Goal: Transaction & Acquisition: Purchase product/service

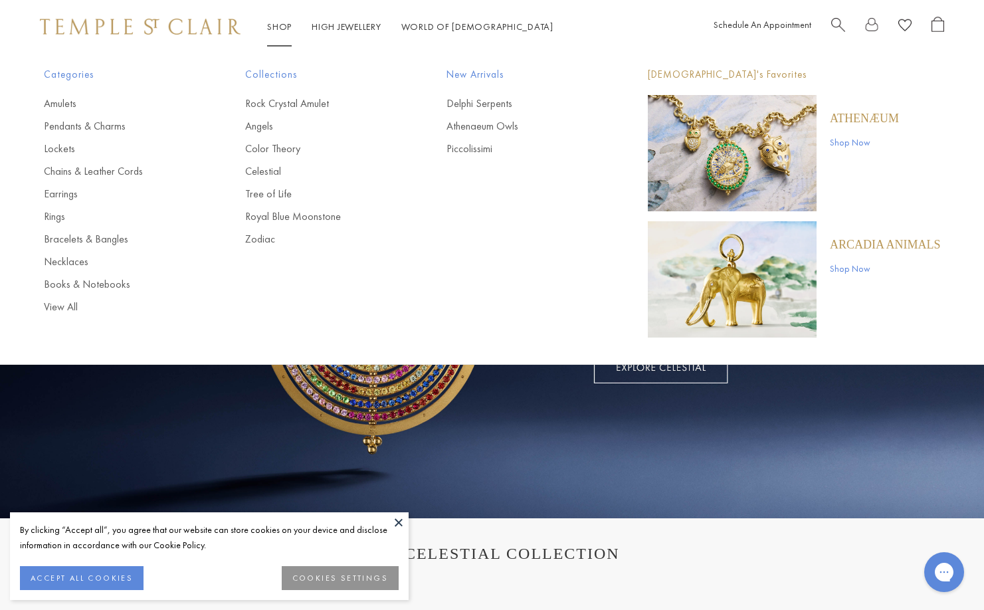
click at [288, 21] on li "Shop Shop Categories Amulets Pendants & Charms Lockets Chains & Leather Cords E…" at bounding box center [279, 27] width 25 height 17
click at [50, 219] on link "Rings" at bounding box center [118, 216] width 148 height 15
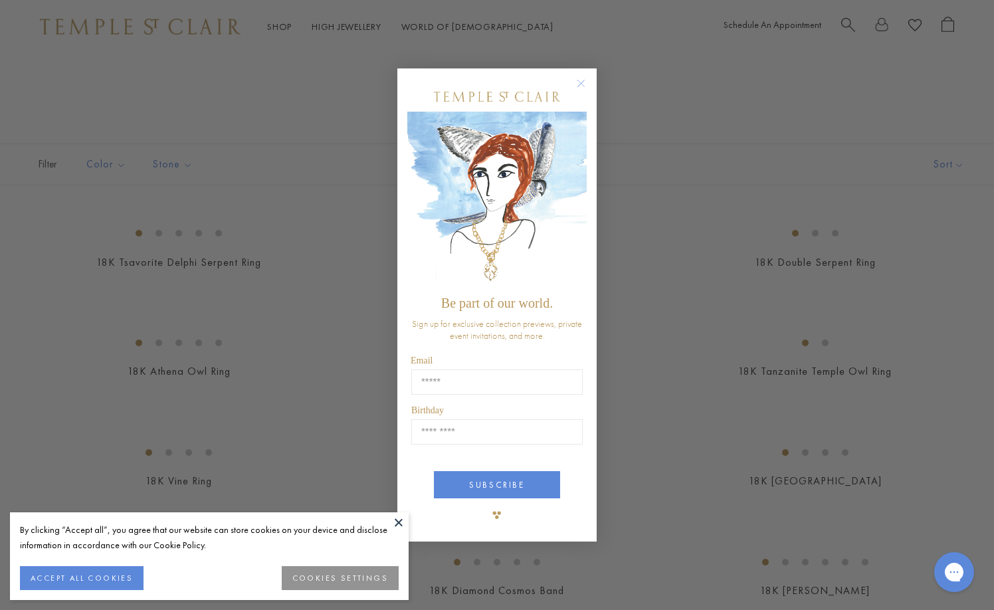
click at [584, 81] on circle "Close dialog" at bounding box center [581, 84] width 16 height 16
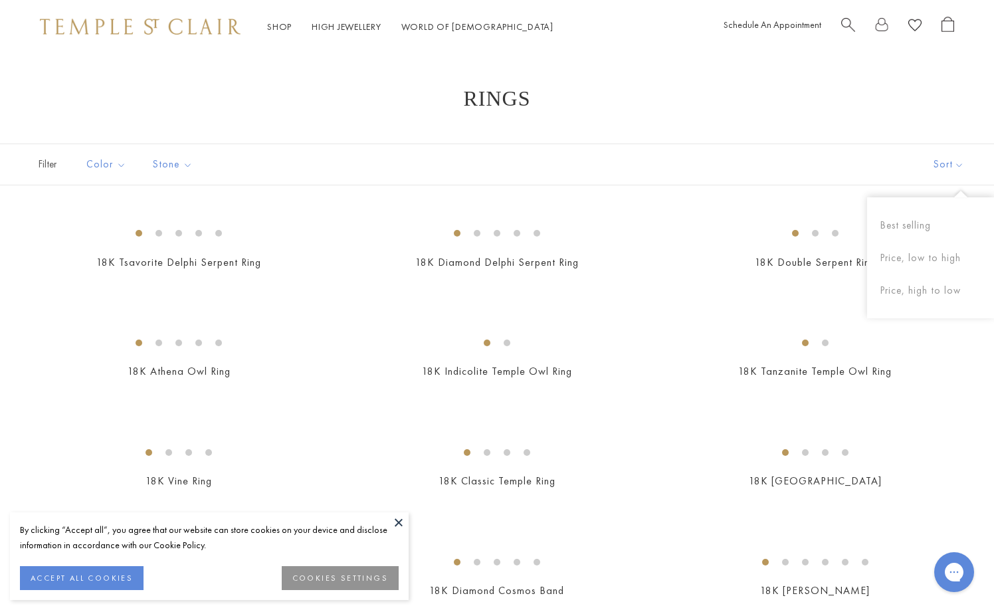
click at [947, 167] on button "Sort" at bounding box center [948, 164] width 90 height 41
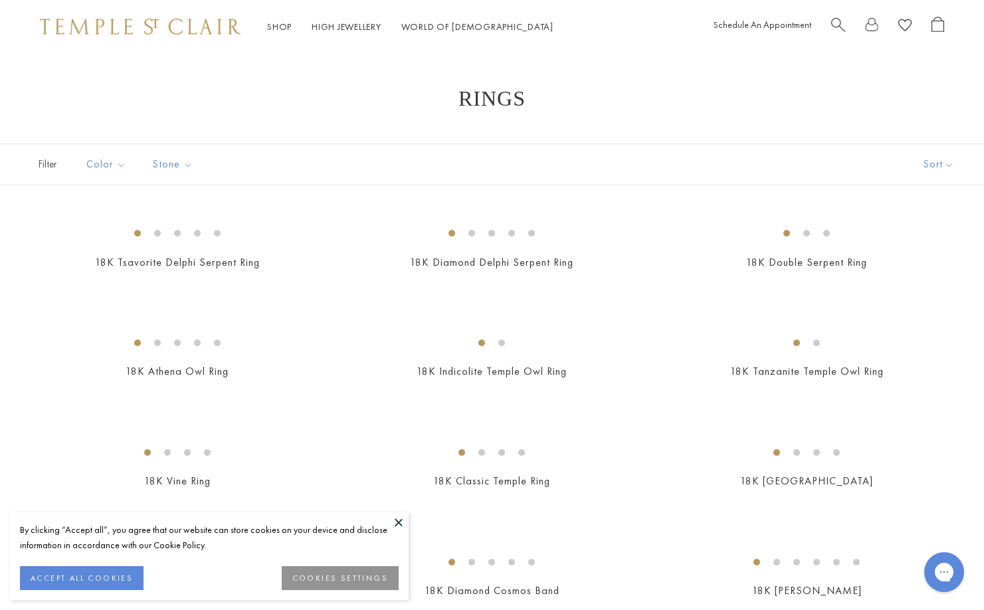
click at [947, 167] on button "Sort" at bounding box center [938, 164] width 90 height 41
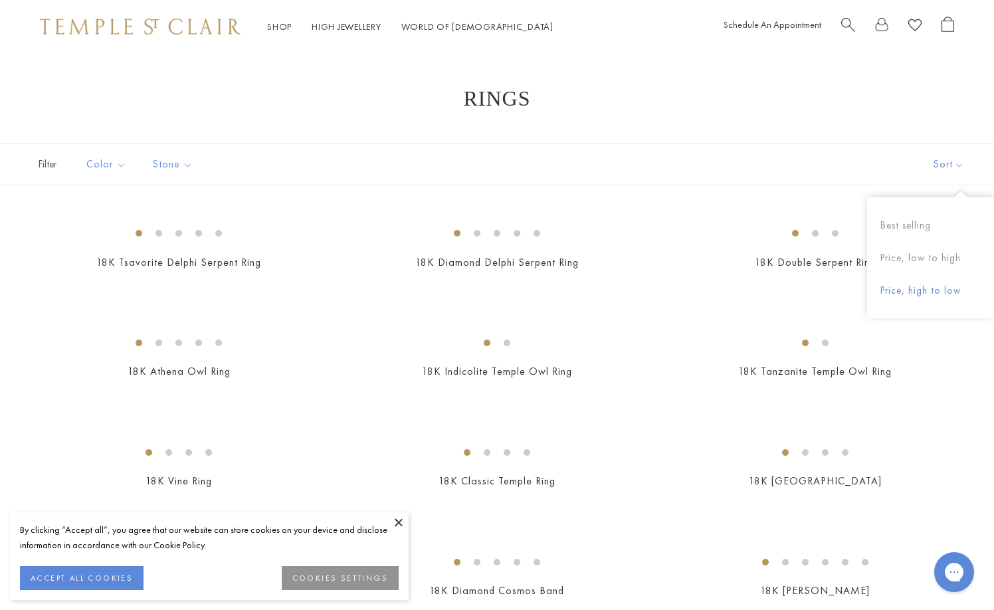
click at [920, 298] on button "Price, high to low" at bounding box center [930, 290] width 127 height 33
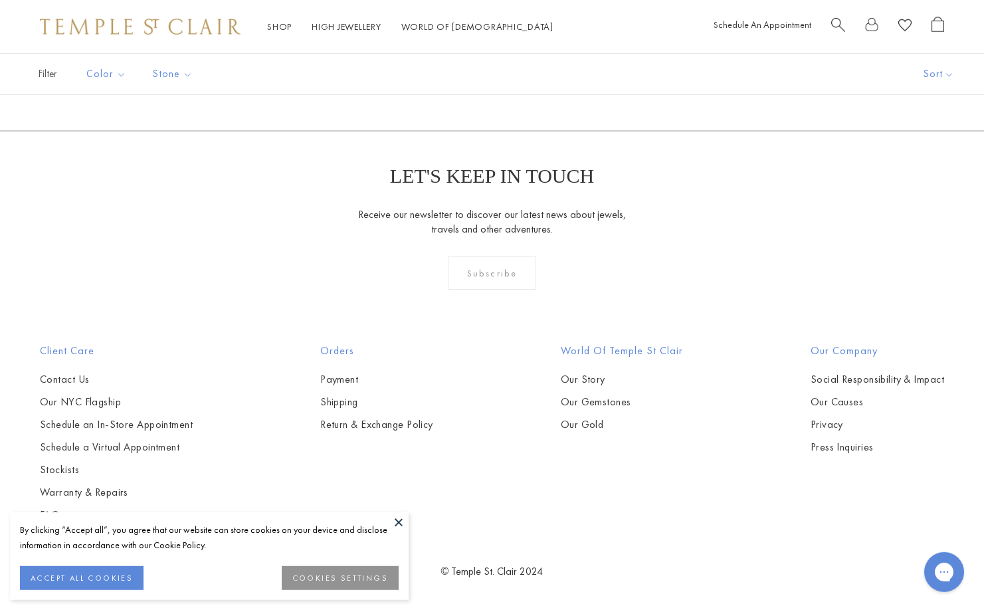
scroll to position [3600, 0]
click at [0, 0] on img at bounding box center [0, 0] width 0 height 0
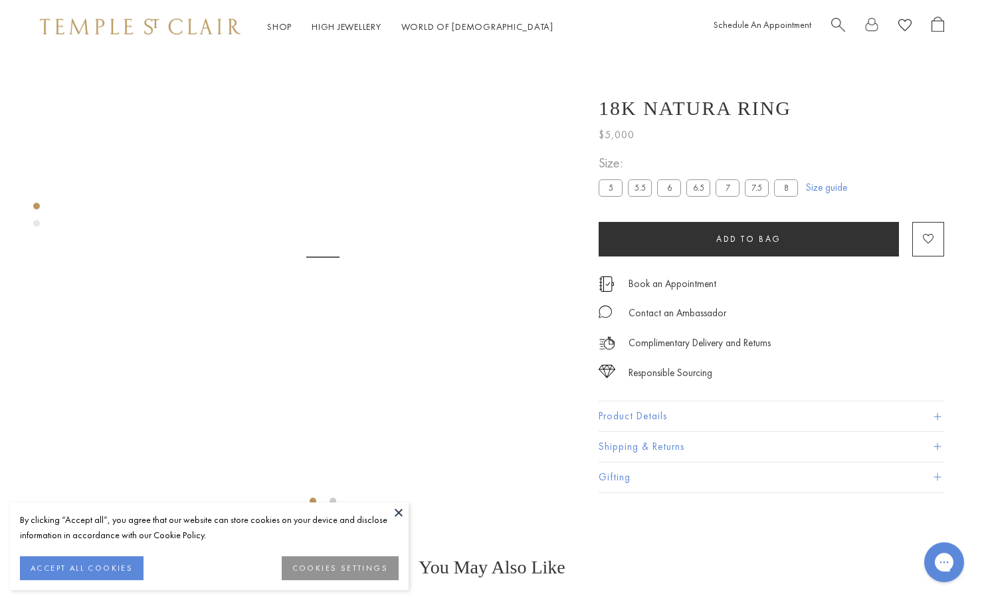
scroll to position [53, 0]
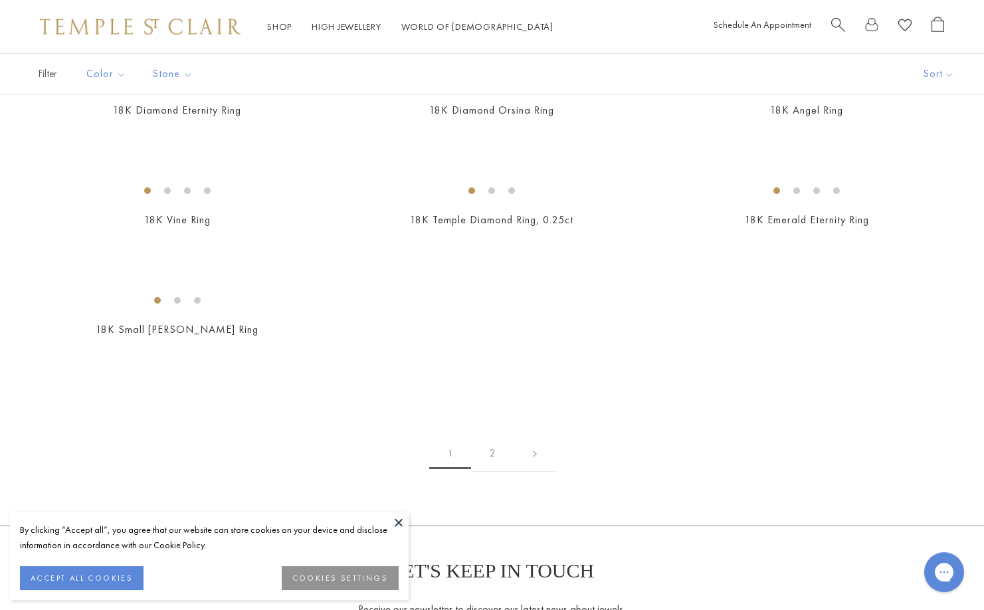
scroll to position [1354, 0]
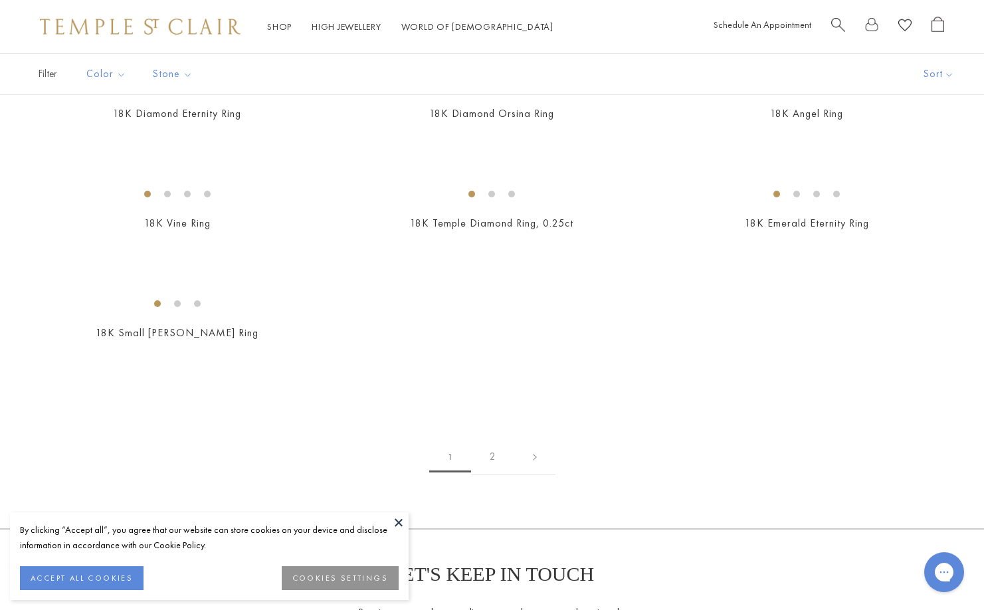
click at [0, 0] on img at bounding box center [0, 0] width 0 height 0
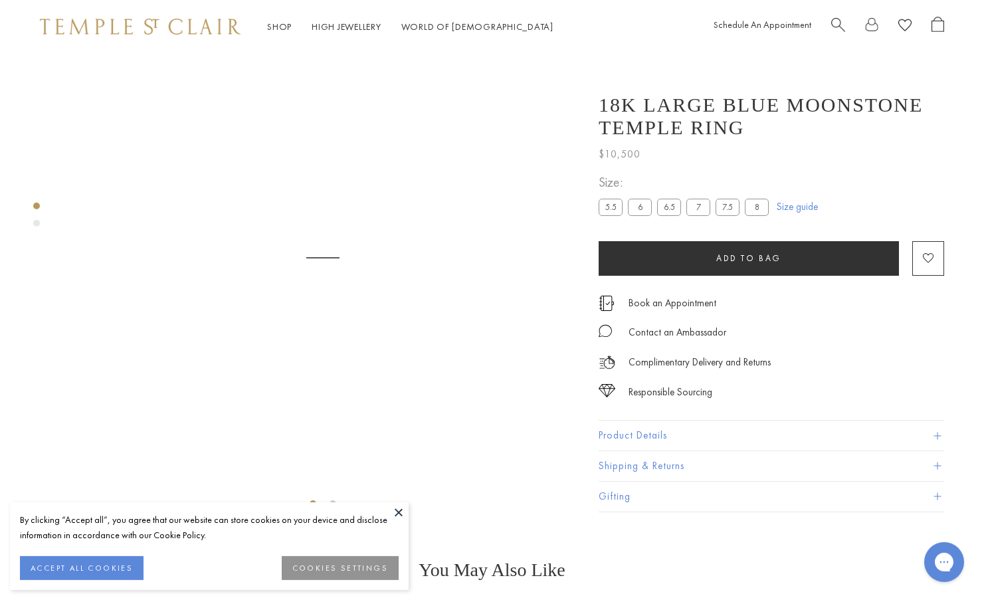
scroll to position [53, 0]
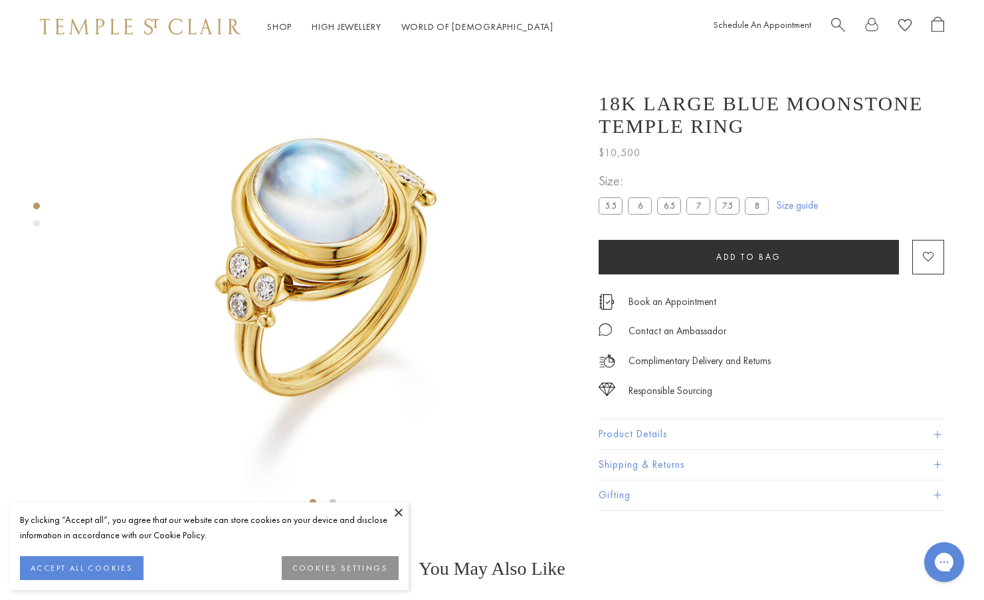
click at [614, 215] on label "5.5" at bounding box center [610, 206] width 24 height 17
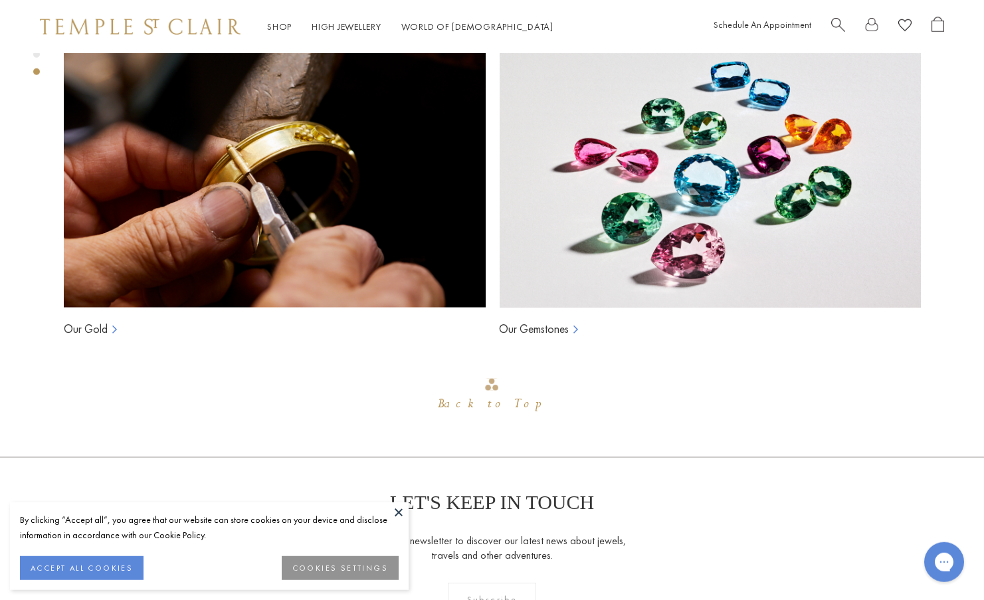
scroll to position [980, 0]
